Goal: Use online tool/utility: Utilize a website feature to perform a specific function

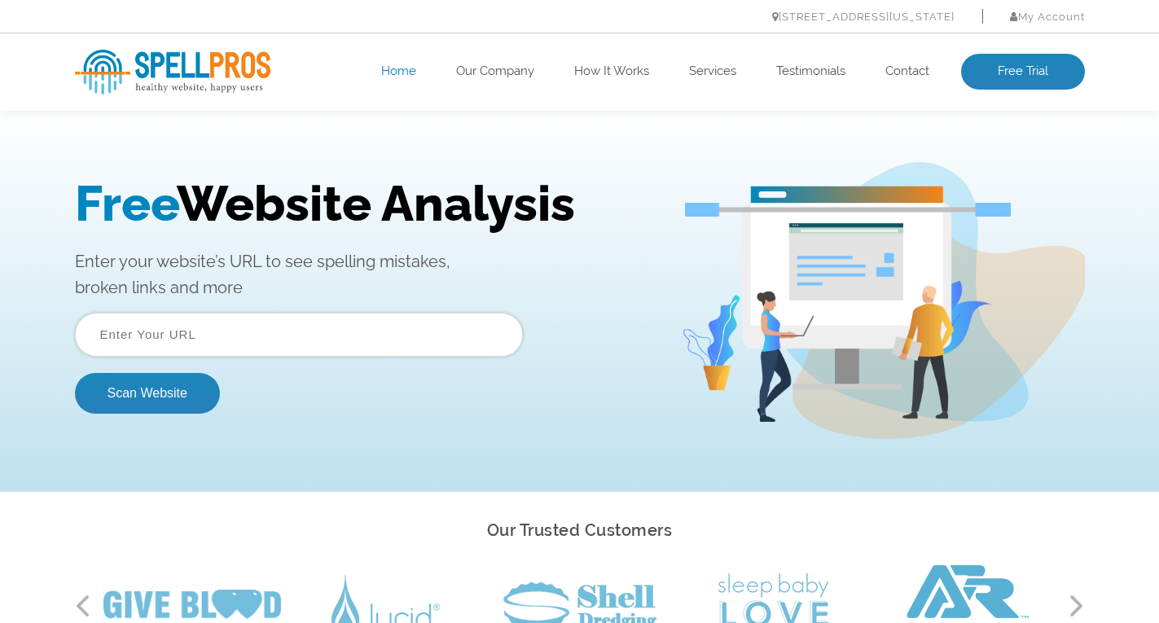
click at [148, 336] on input "text" at bounding box center [299, 335] width 448 height 44
type input "[URL][DOMAIN_NAME]"
click at [151, 399] on button "Scan Website" at bounding box center [147, 393] width 145 height 41
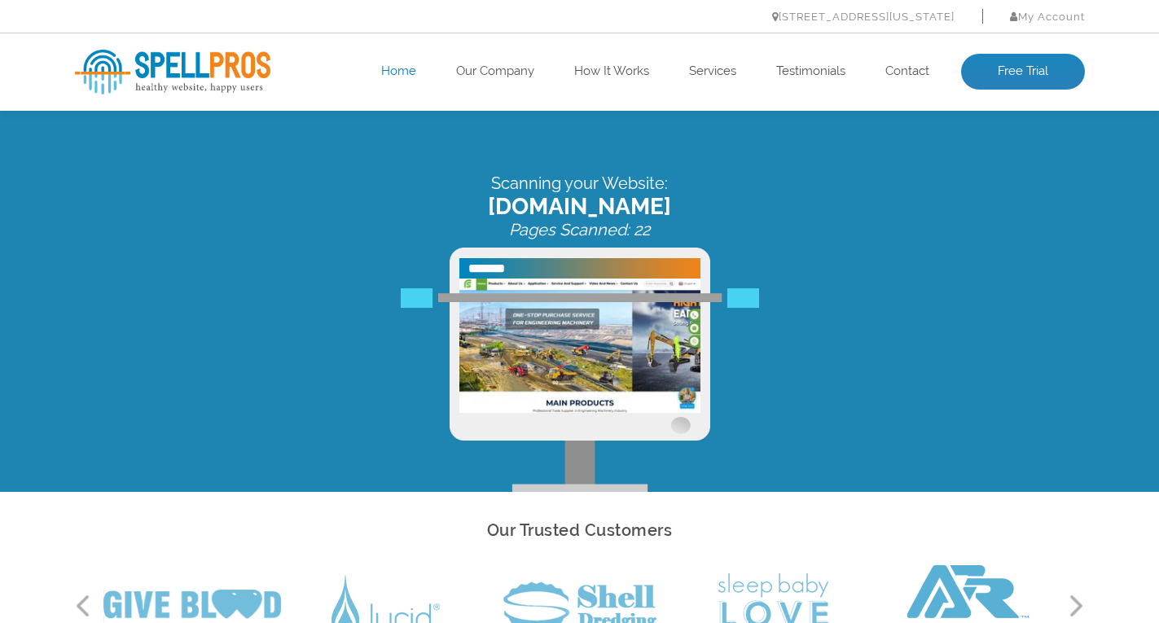
click at [41, 530] on div "Our Trusted Customers Previous Next" at bounding box center [579, 582] width 1159 height 180
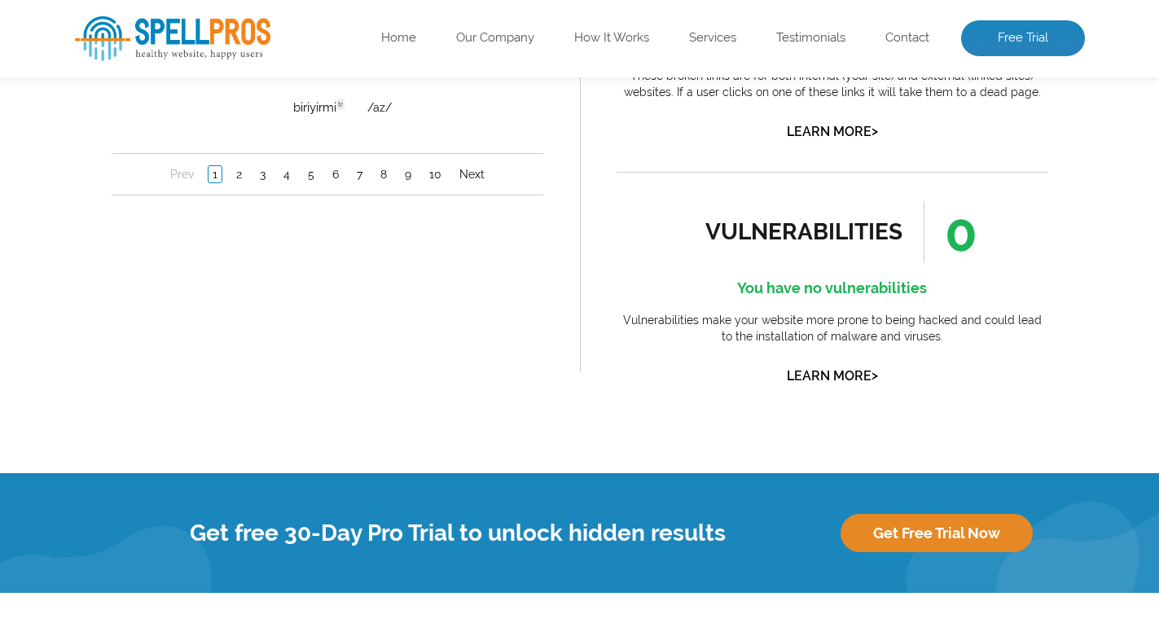
scroll to position [1564, 0]
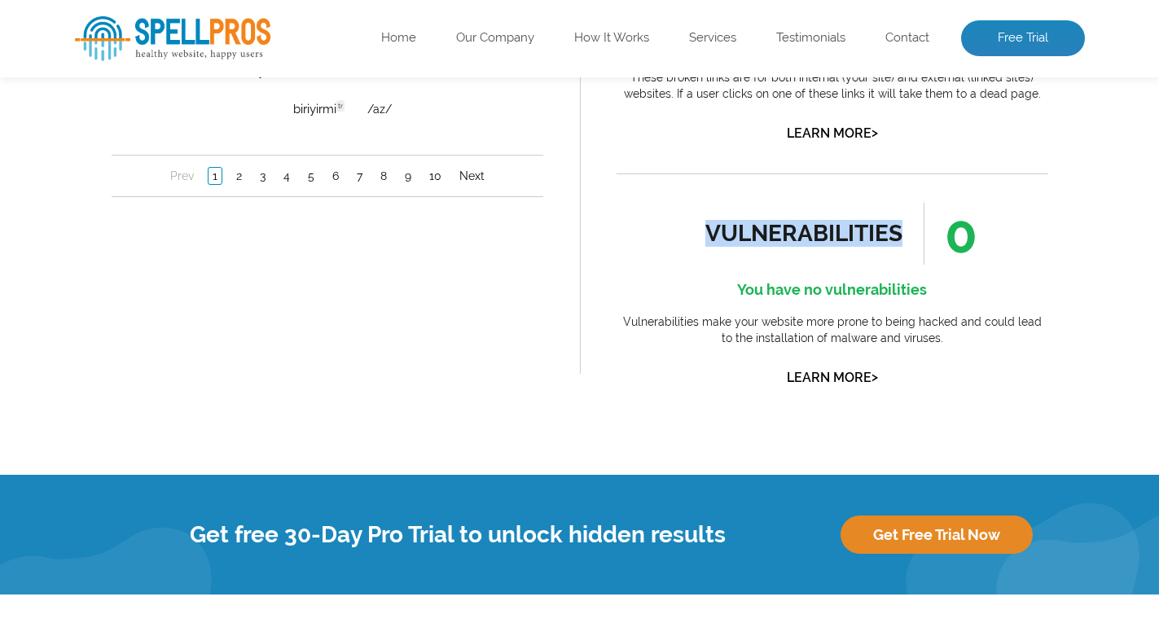
drag, startPoint x: 693, startPoint y: 226, endPoint x: 898, endPoint y: 219, distance: 204.5
click at [898, 219] on div "vulnerabilities 0 You have no vulnerabilities Vulnerabilities make your website…" at bounding box center [833, 296] width 432 height 187
copy div "vulnerabilities"
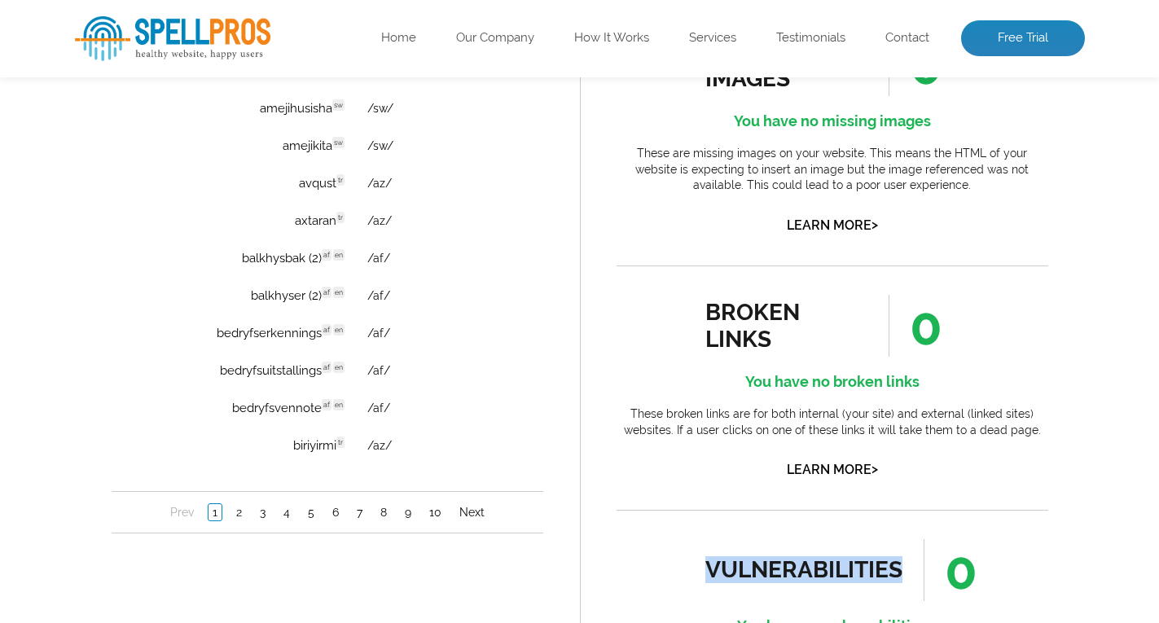
scroll to position [1238, 0]
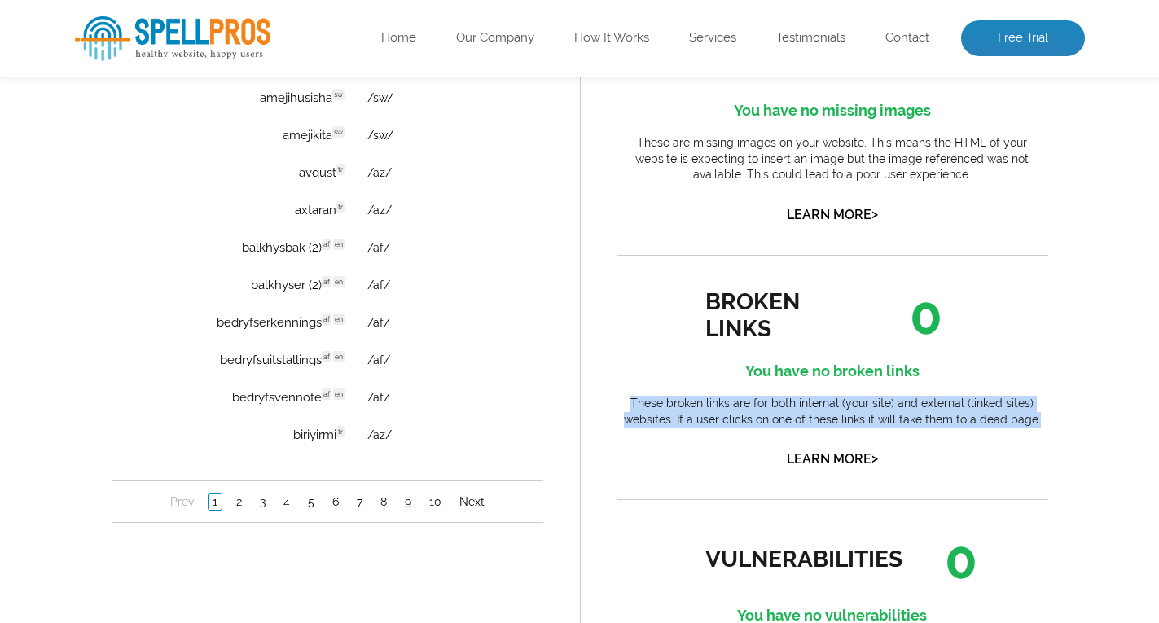
drag, startPoint x: 635, startPoint y: 404, endPoint x: 1075, endPoint y: 419, distance: 440.1
click at [1075, 419] on div "missing alt attributes 0 You have no missing <img> alt attributes What does thi…" at bounding box center [832, 230] width 505 height 1043
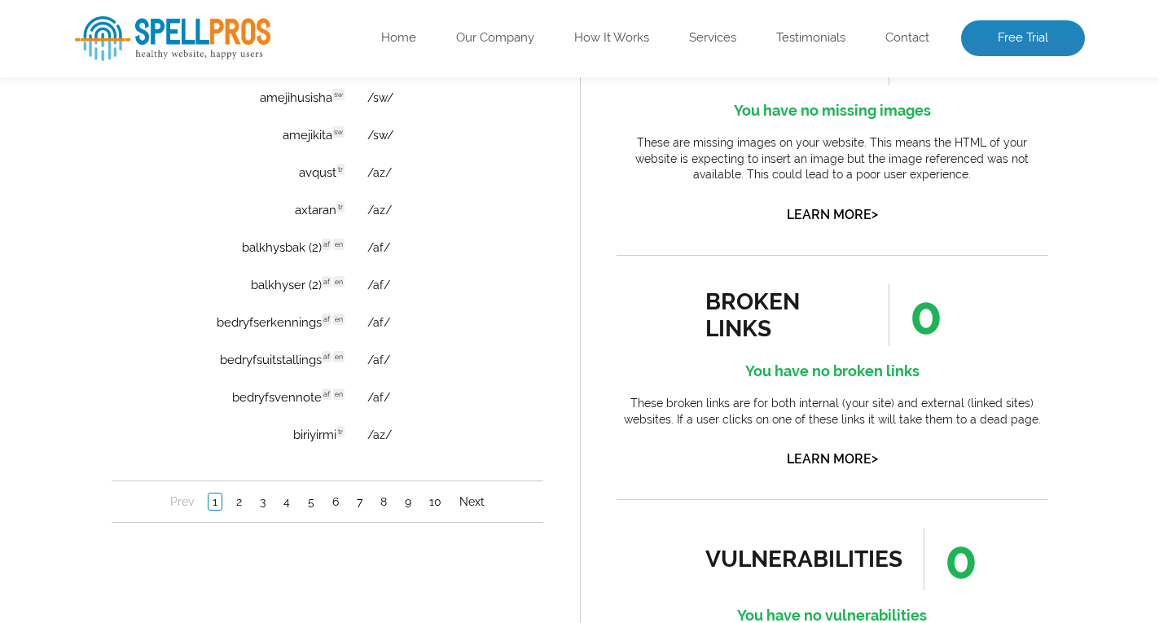
click at [977, 460] on div "broken links 0 You have no broken links These broken links are for both interna…" at bounding box center [833, 377] width 432 height 187
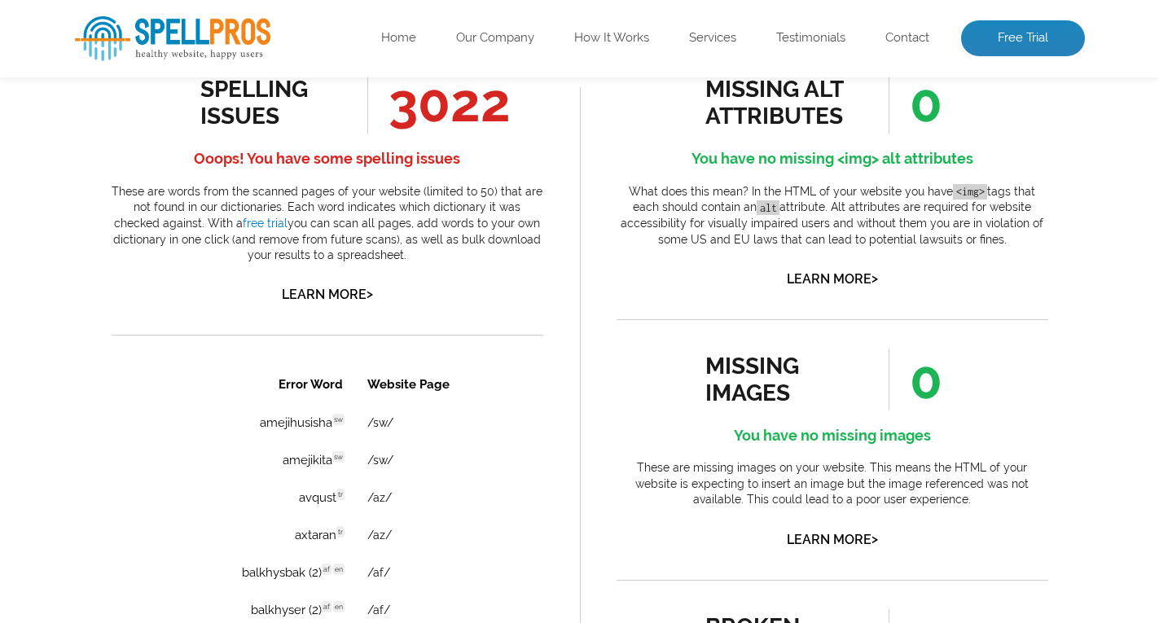
scroll to position [912, 0]
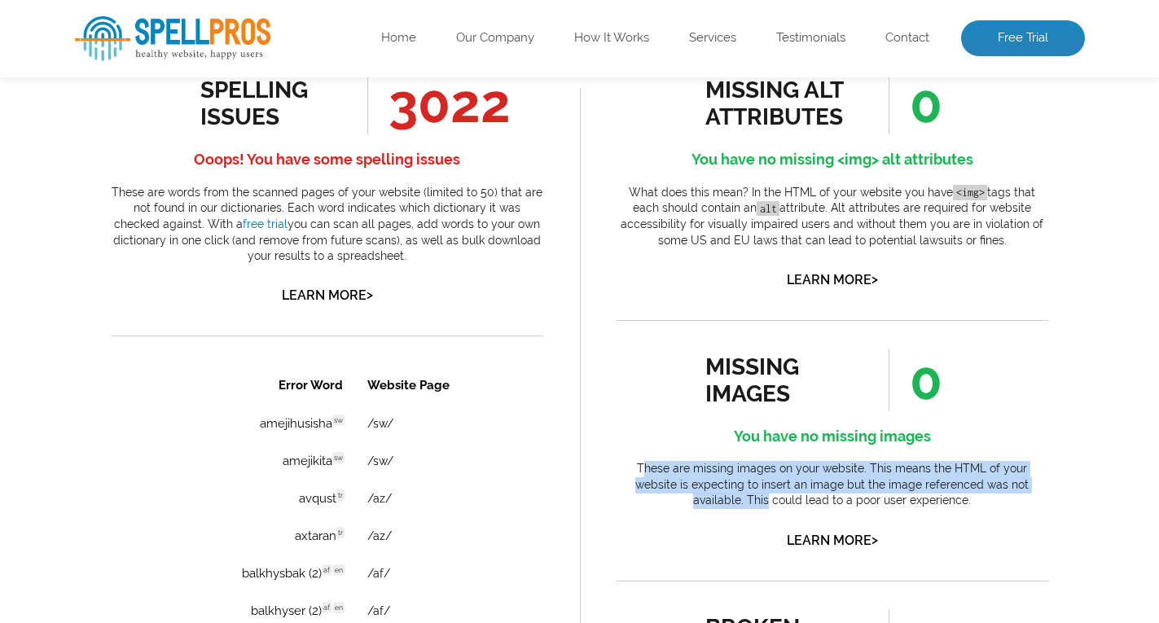
drag, startPoint x: 626, startPoint y: 468, endPoint x: 1050, endPoint y: 485, distance: 423.9
click at [1050, 485] on div "missing alt attributes 0 You have no missing <img> alt attributes What does thi…" at bounding box center [832, 556] width 505 height 1043
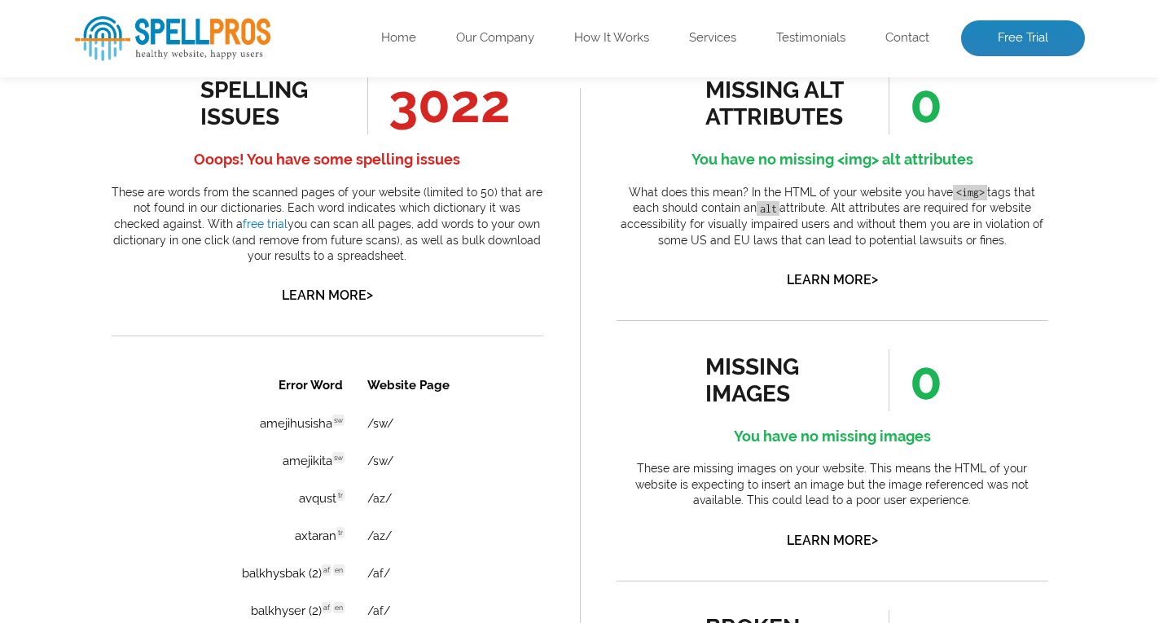
click at [675, 332] on li "missing images 0 You have no missing images These are missing images on your we…" at bounding box center [833, 436] width 432 height 232
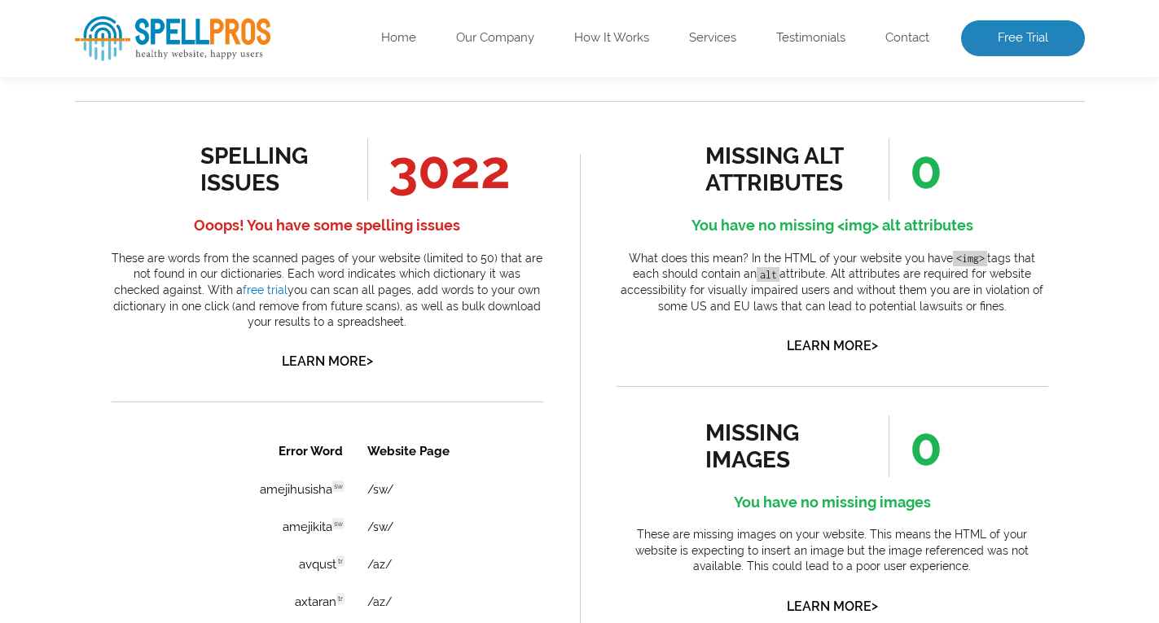
scroll to position [749, 0]
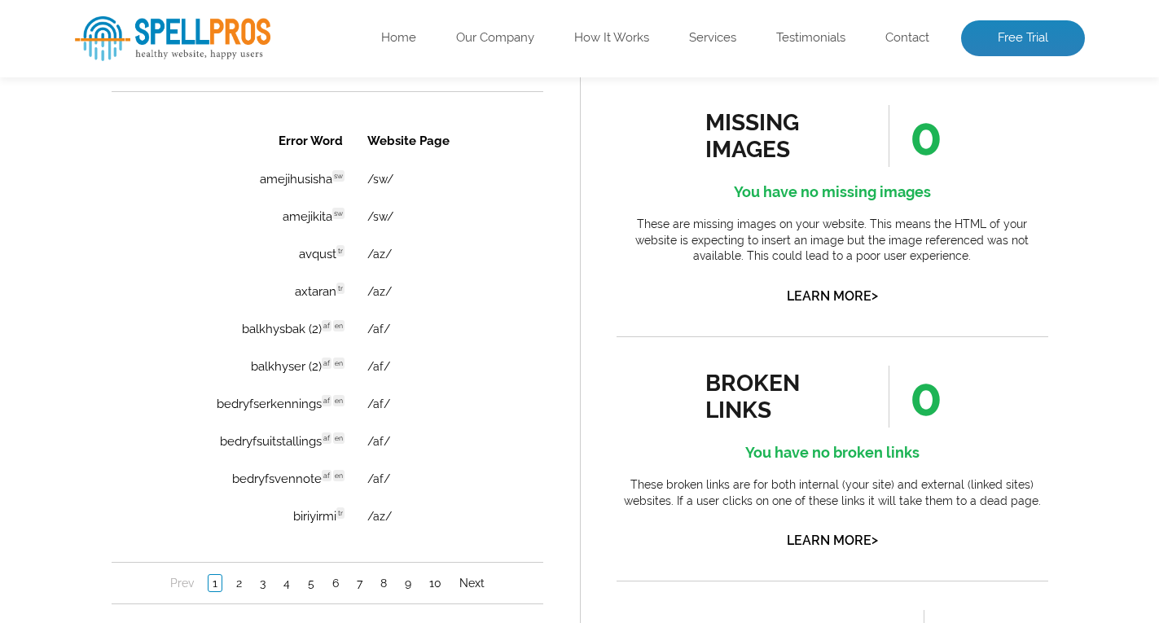
scroll to position [1238, 0]
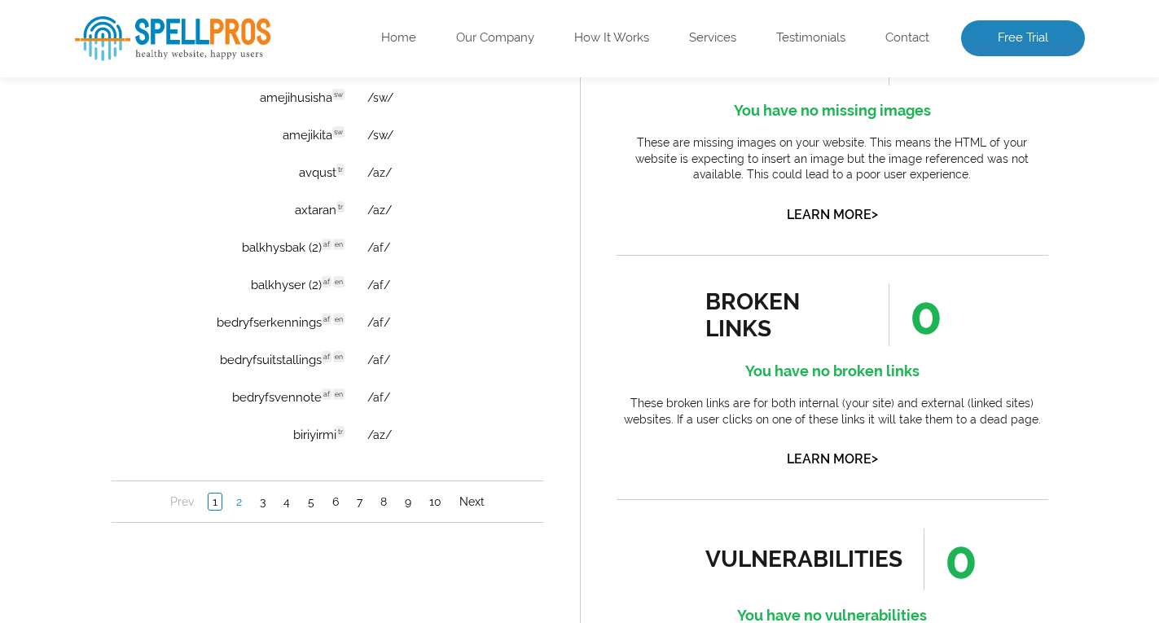
click at [238, 503] on link "2" at bounding box center [238, 502] width 14 height 16
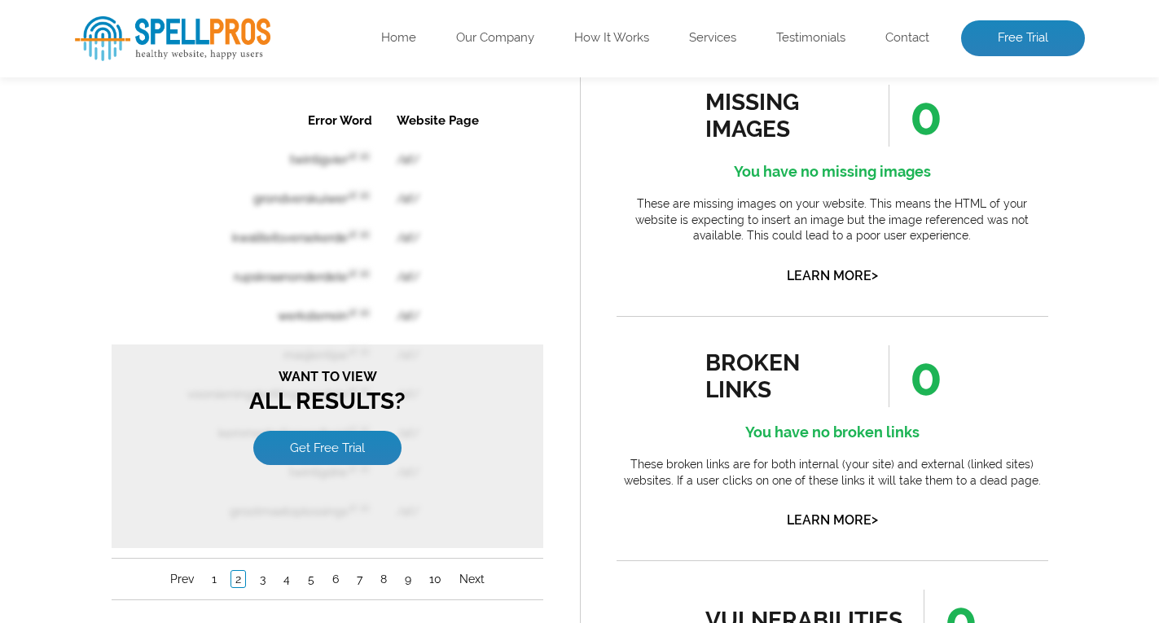
scroll to position [1401, 0]
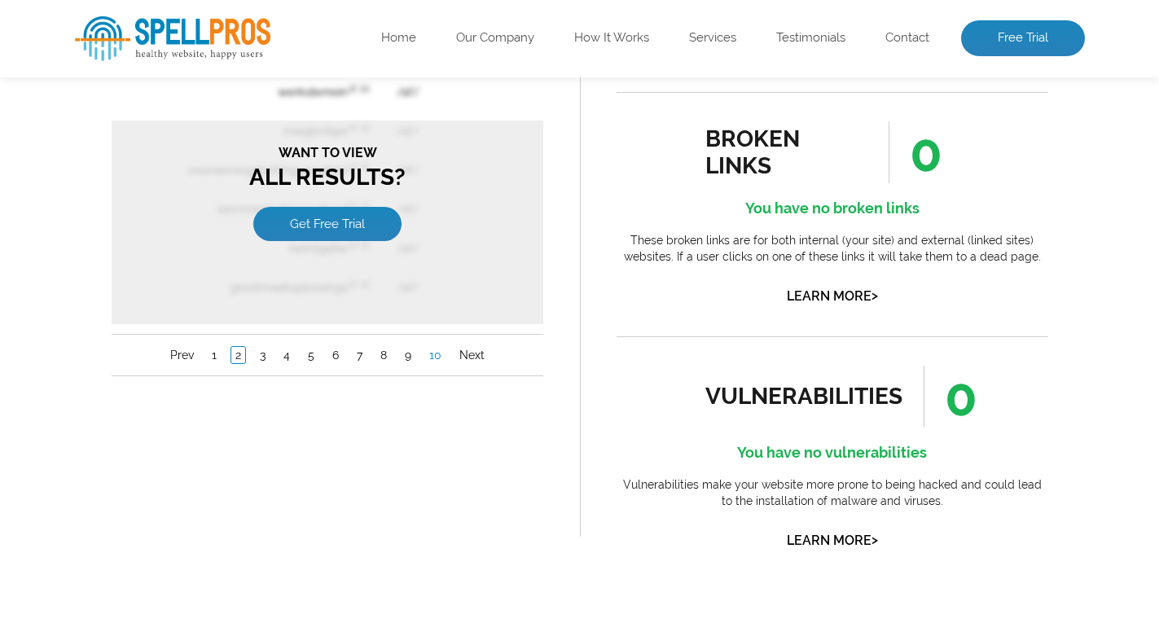
click at [438, 356] on link "10" at bounding box center [434, 356] width 20 height 16
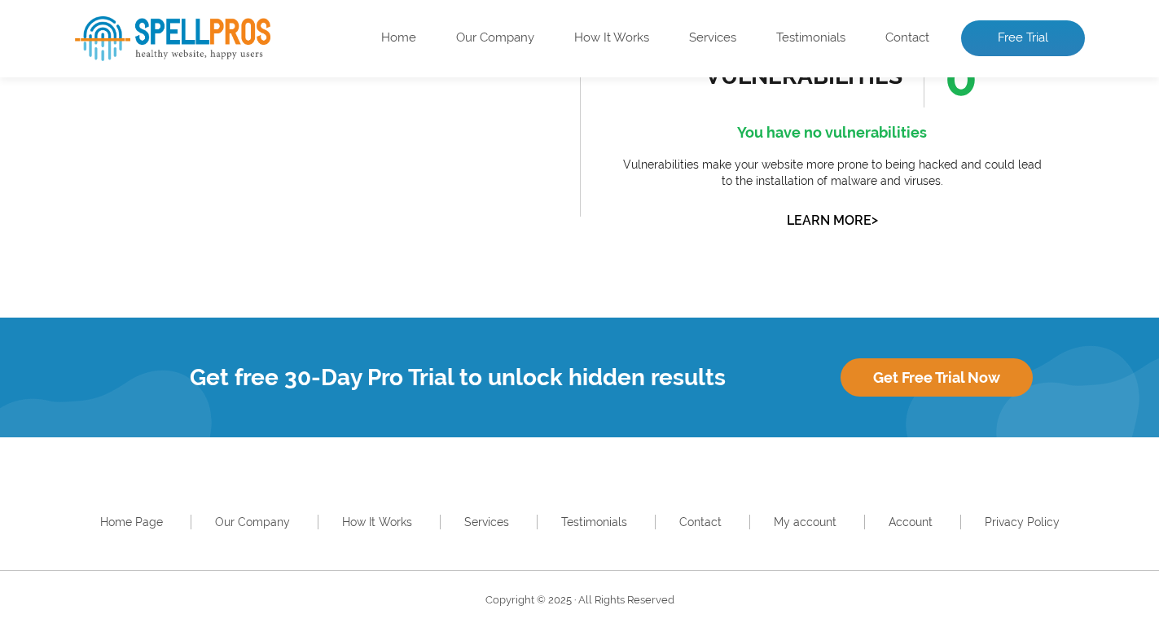
scroll to position [1727, 0]
